Goal: Task Accomplishment & Management: Manage account settings

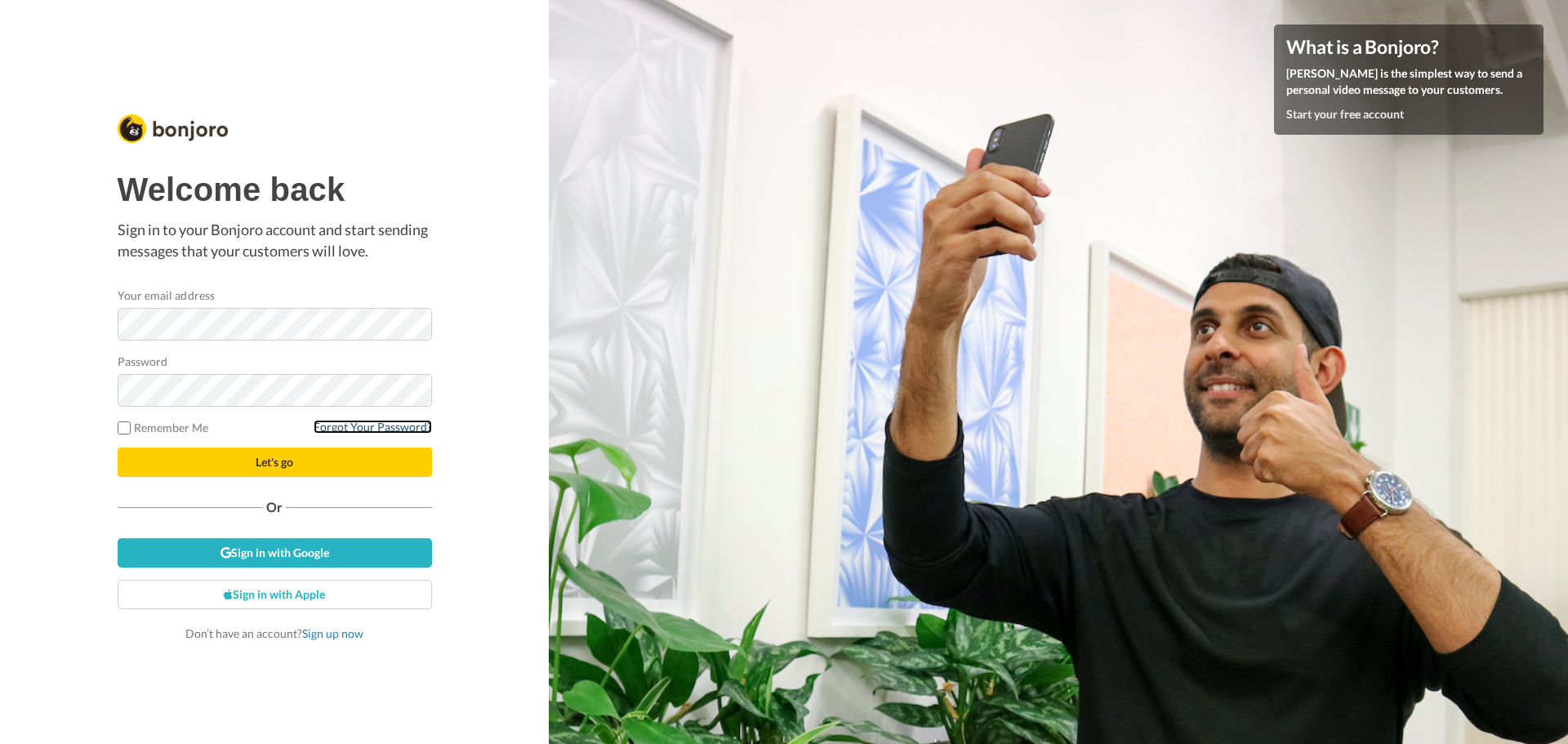
click at [345, 424] on link "Forgot Your Password?" at bounding box center [373, 427] width 118 height 14
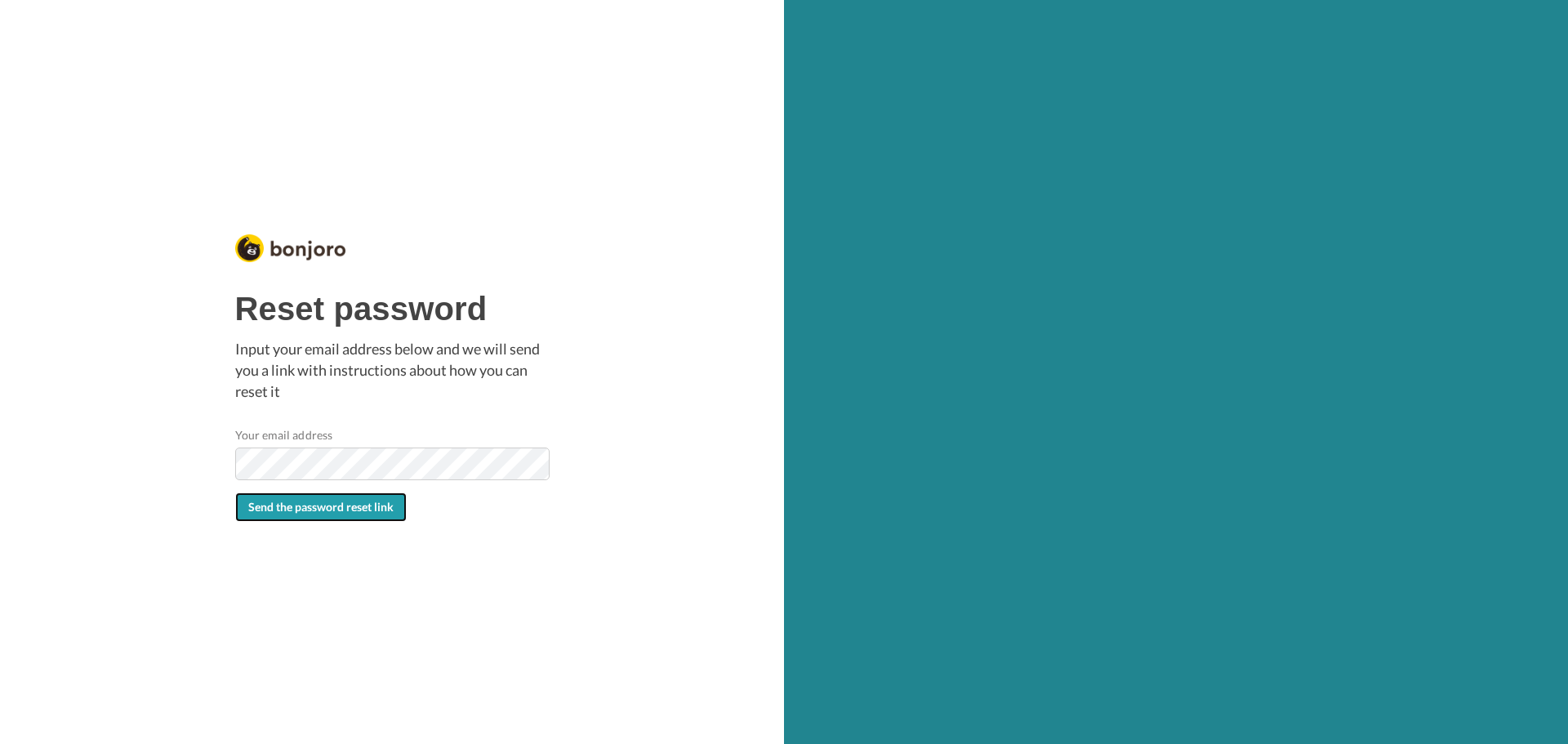
click at [350, 509] on span "Send the password reset link" at bounding box center [321, 506] width 145 height 14
